Goal: Transaction & Acquisition: Purchase product/service

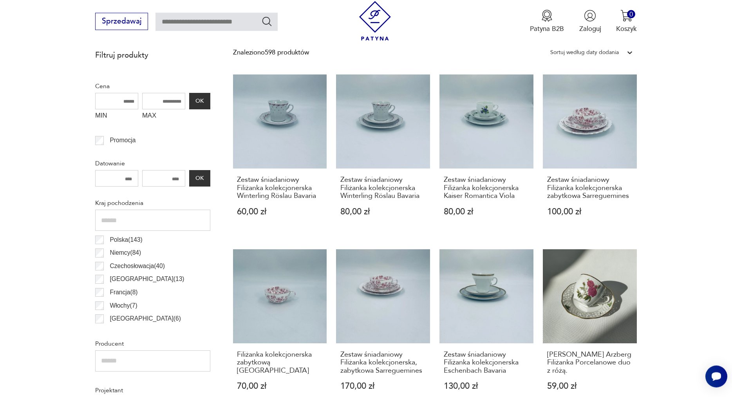
scroll to position [345, 0]
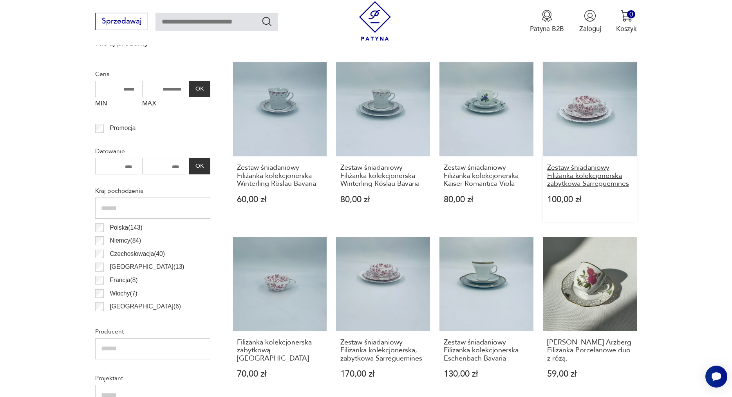
click at [562, 177] on h3 "Zestaw śniadaniowy Filiżanka kolekcjonerska zabytkowa Sarreguemines" at bounding box center [589, 176] width 85 height 24
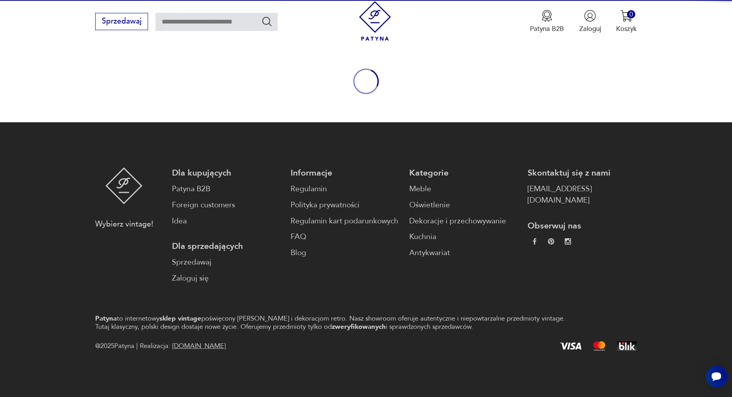
scroll to position [80, 0]
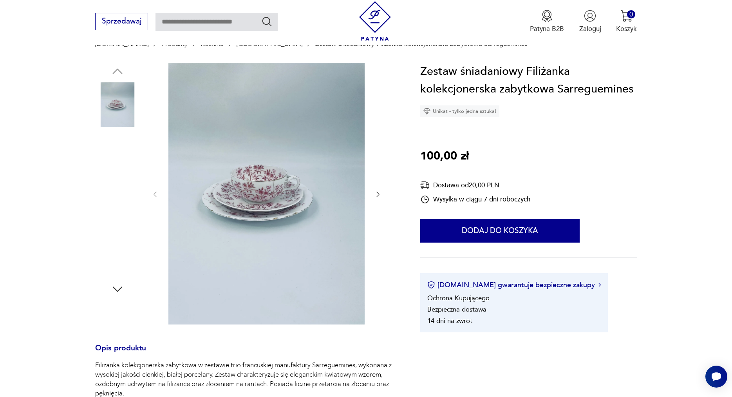
click at [126, 258] on img at bounding box center [117, 254] width 45 height 45
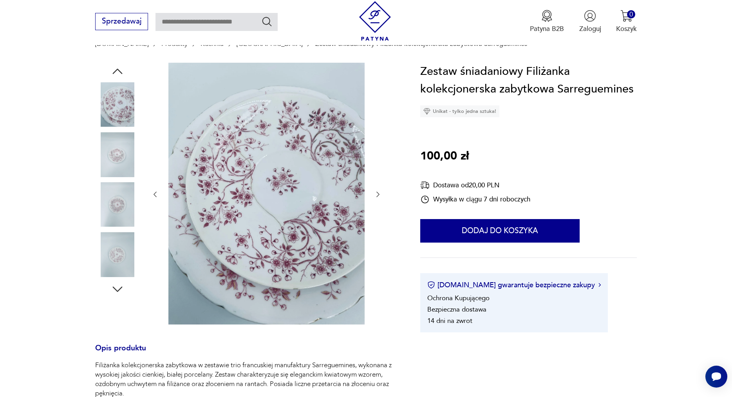
click at [116, 289] on icon "button" at bounding box center [117, 289] width 14 height 14
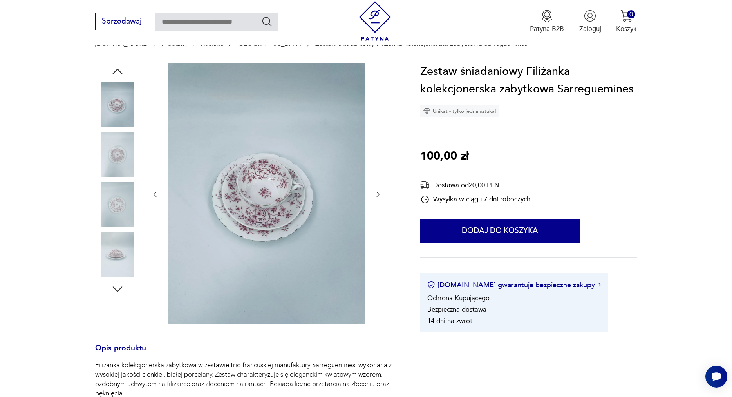
click at [109, 253] on img at bounding box center [117, 254] width 45 height 45
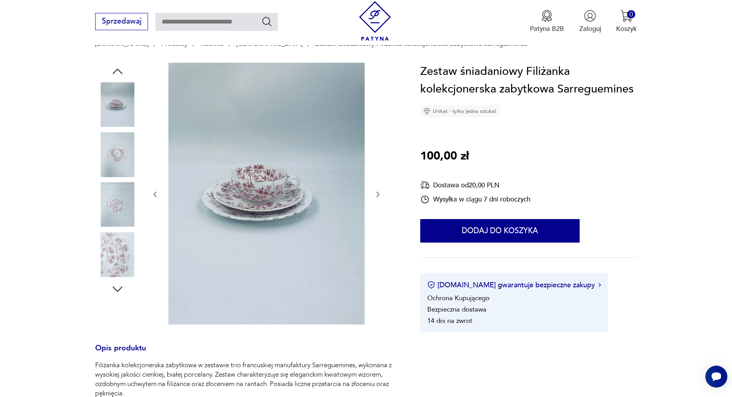
click at [255, 204] on img at bounding box center [266, 194] width 196 height 262
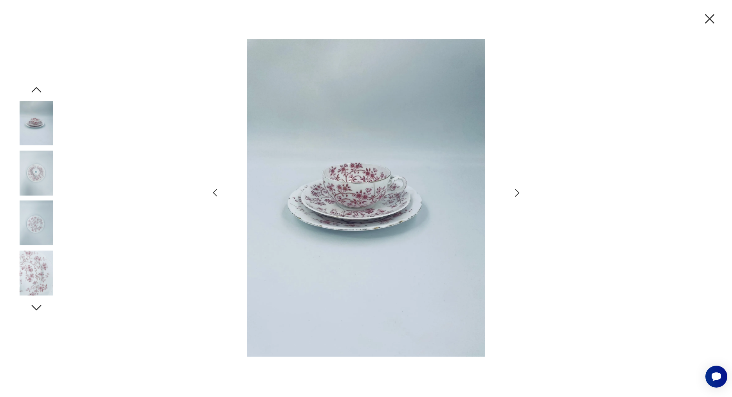
click at [368, 187] on img at bounding box center [366, 197] width 272 height 317
click at [43, 122] on img at bounding box center [36, 123] width 45 height 45
click at [2, 125] on div at bounding box center [366, 198] width 732 height 397
click at [382, 182] on img at bounding box center [366, 197] width 272 height 317
click at [707, 19] on icon "button" at bounding box center [709, 19] width 16 height 16
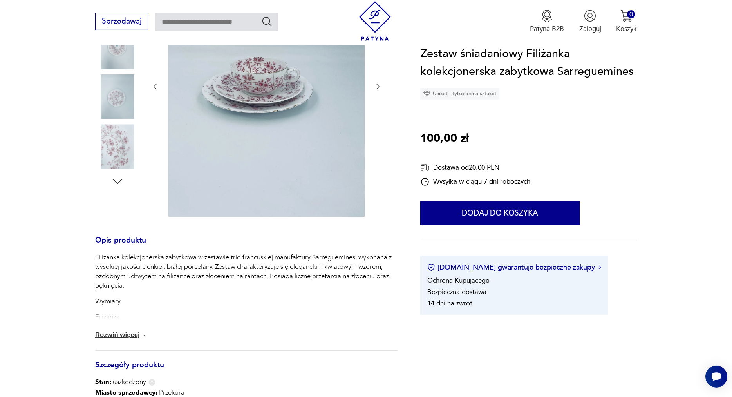
scroll to position [200, 0]
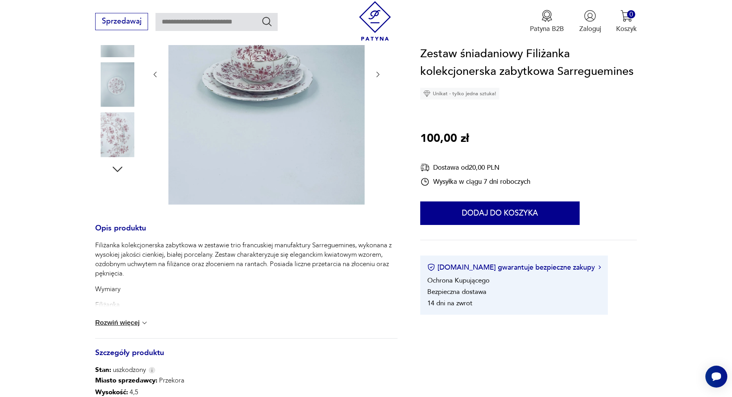
click at [146, 319] on img at bounding box center [145, 323] width 8 height 8
